Goal: Information Seeking & Learning: Learn about a topic

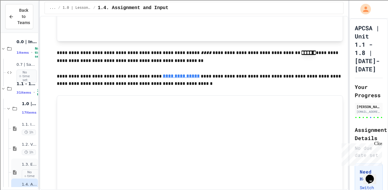
click at [22, 165] on span "1.3. Expressions and Output [New]" at bounding box center [29, 164] width 15 height 5
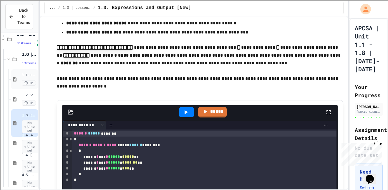
scroll to position [50, 0]
click at [16, 19] on div "Back to Teams" at bounding box center [19, 16] width 21 height 19
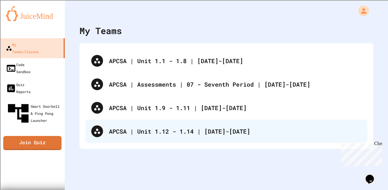
click at [149, 139] on div "APCSA | Unit 1.12 - 1.14 | [DATE]-[DATE]" at bounding box center [226, 132] width 282 height 24
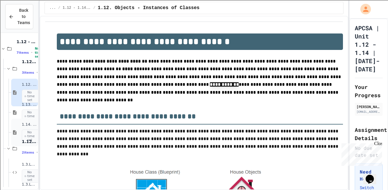
click at [18, 126] on div "1.14. Calling Instance Methods No time set" at bounding box center [24, 133] width 27 height 28
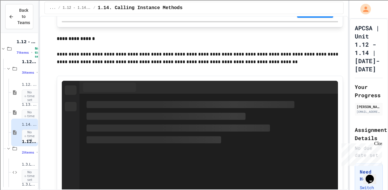
scroll to position [3491, 0]
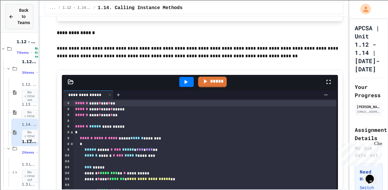
click at [18, 19] on span "Back to Teams" at bounding box center [23, 16] width 13 height 19
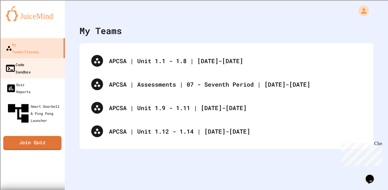
click at [26, 61] on div "Code Sandbox" at bounding box center [18, 68] width 26 height 14
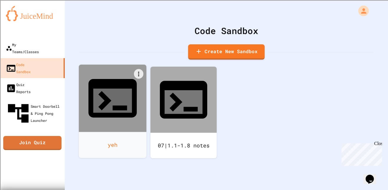
click at [105, 101] on div at bounding box center [113, 99] width 68 height 68
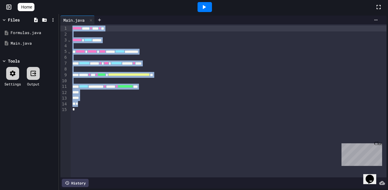
drag, startPoint x: 114, startPoint y: 111, endPoint x: 30, endPoint y: 4, distance: 136.5
click at [30, 4] on div "**********" at bounding box center [194, 95] width 388 height 190
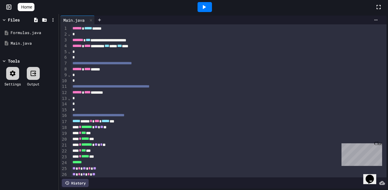
scroll to position [7, 0]
